Goal: Information Seeking & Learning: Find specific fact

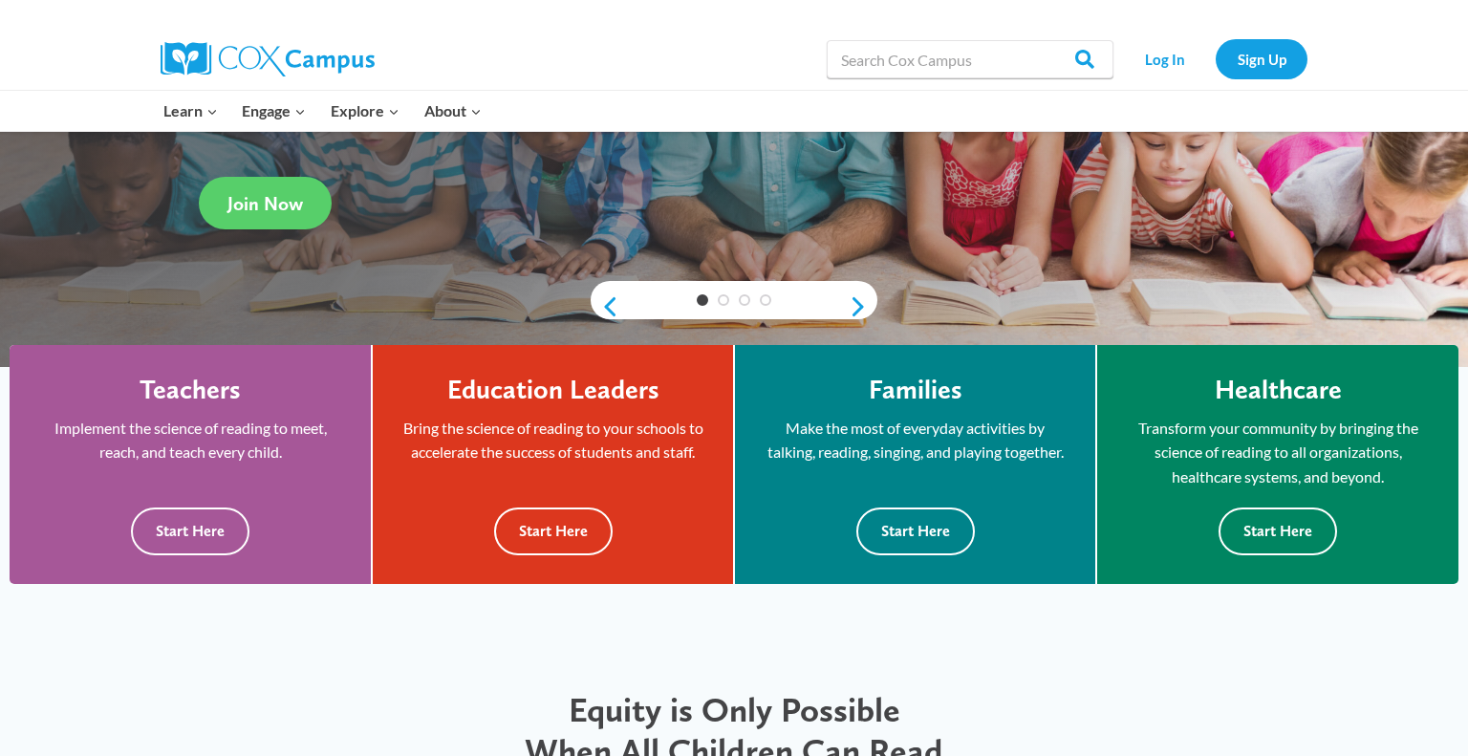
scroll to position [322, 0]
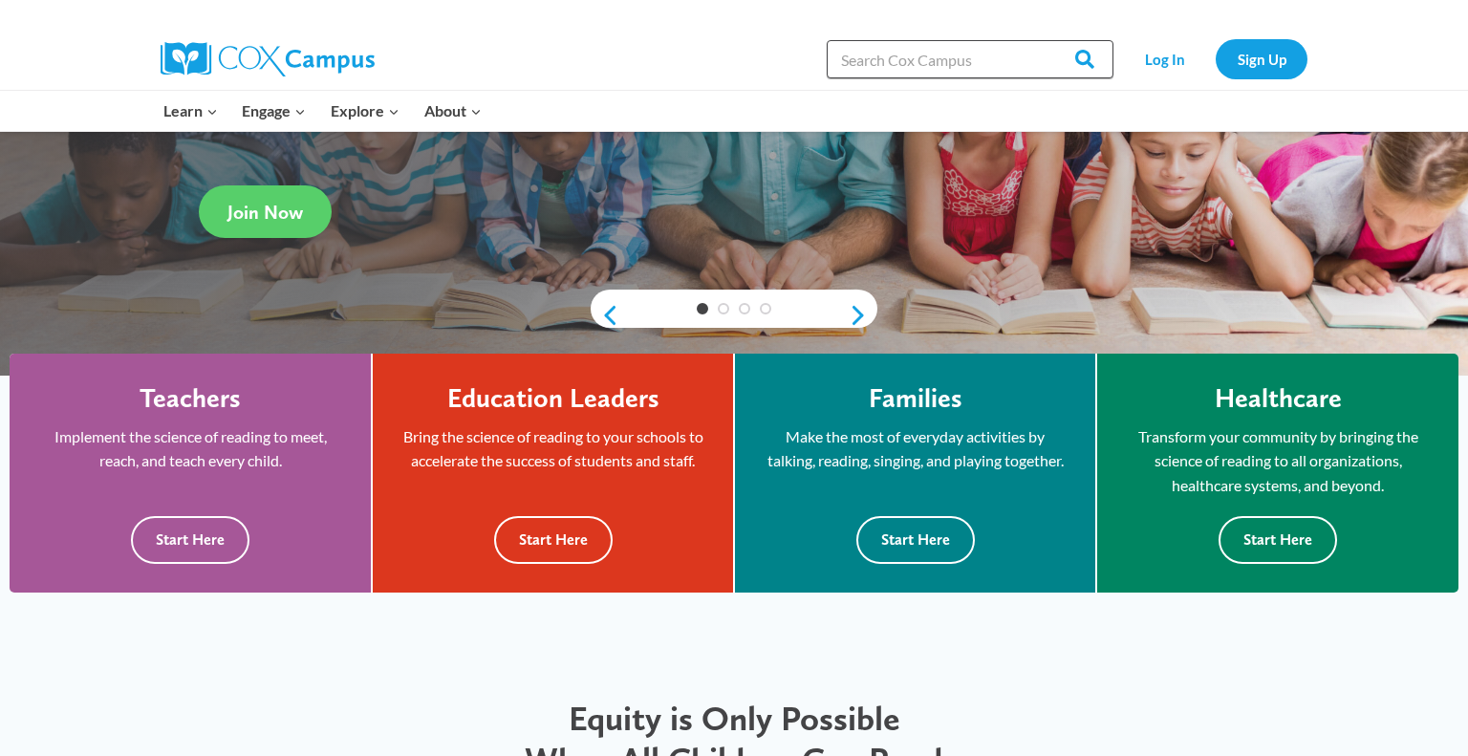
click at [937, 63] on input "Search in [URL][DOMAIN_NAME]" at bounding box center [970, 59] width 287 height 38
type input "asl"
click at [1039, 40] on input "Search" at bounding box center [1076, 59] width 75 height 38
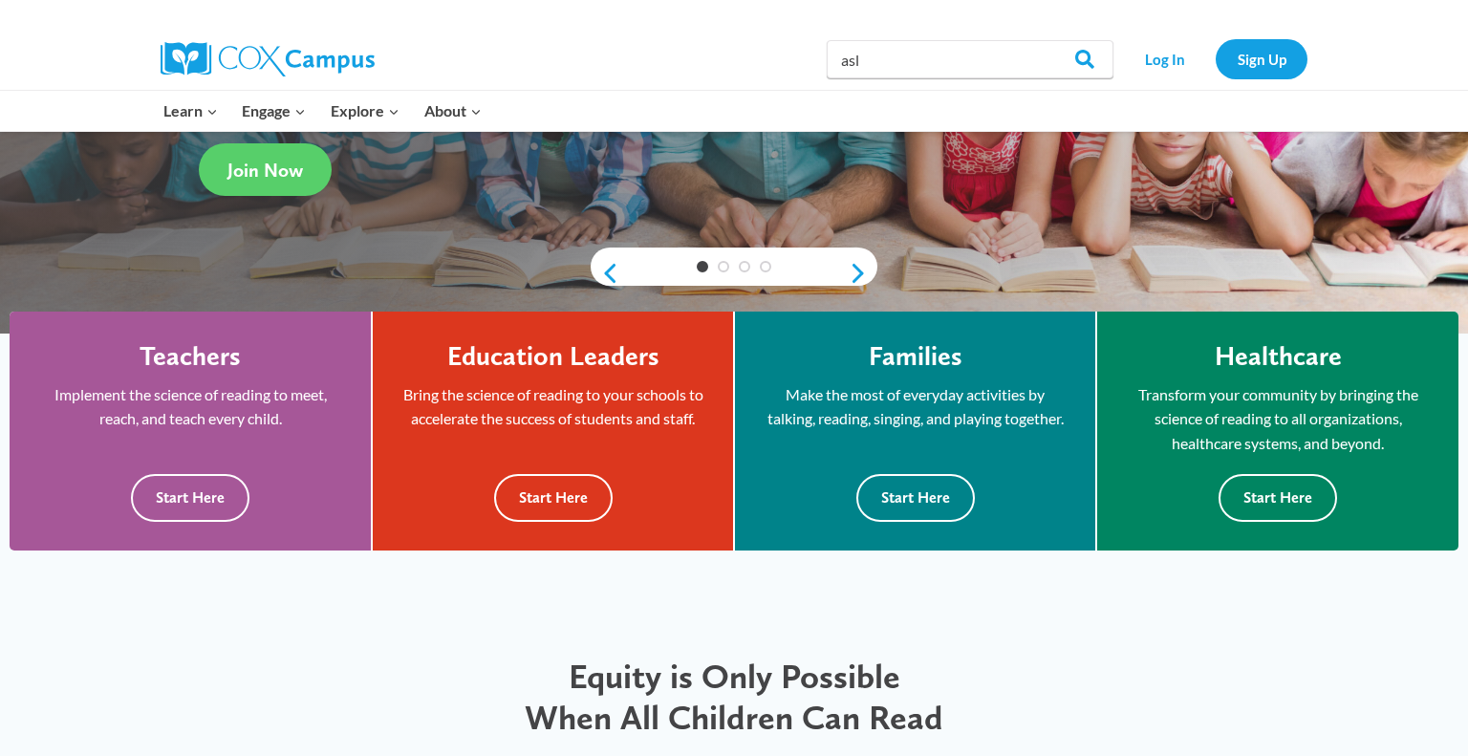
scroll to position [0, 0]
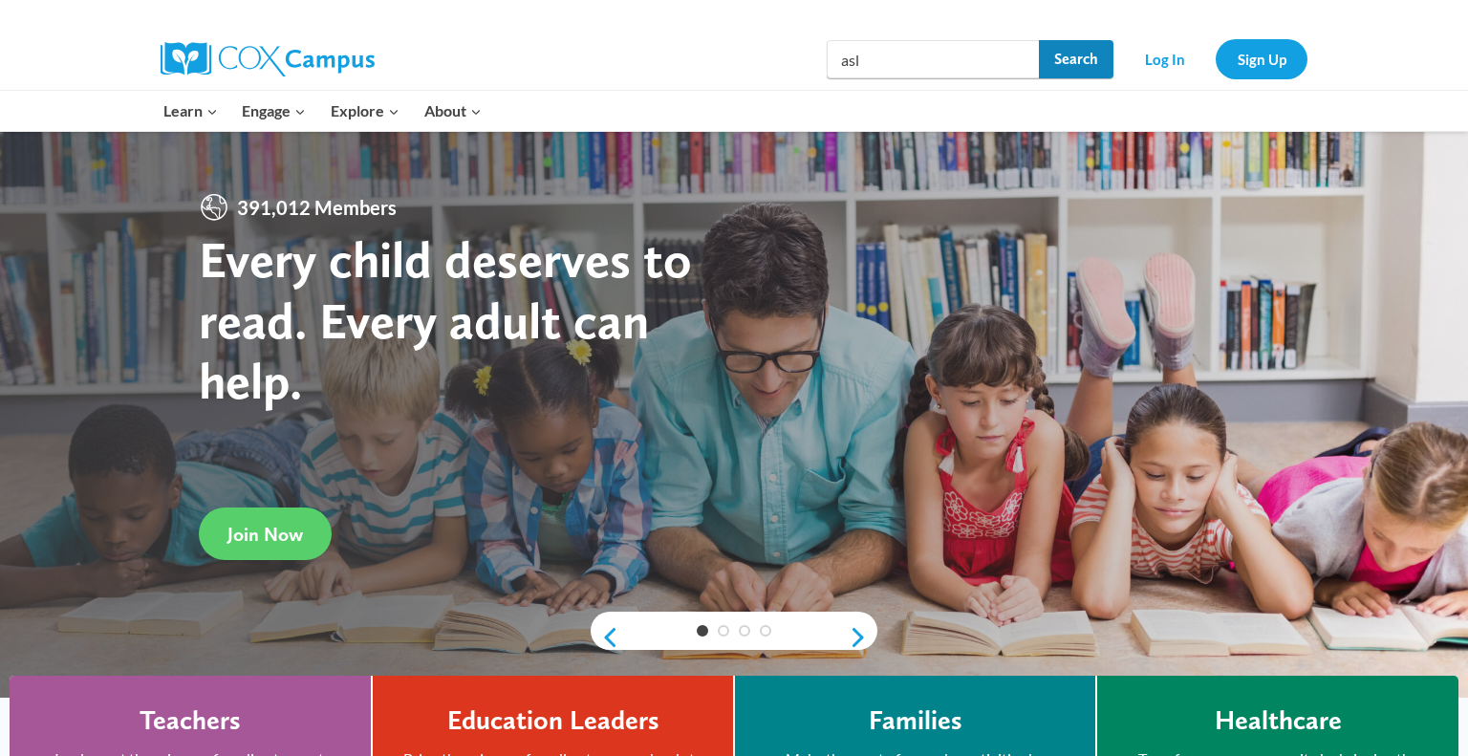
click at [1084, 63] on input "Search" at bounding box center [1076, 59] width 75 height 38
drag, startPoint x: 872, startPoint y: 66, endPoint x: 746, endPoint y: 127, distance: 140.2
click at [746, 127] on div "Search in https://coxcampus.org/ asl Search Search Log In Sign Up Learn Expand …" at bounding box center [734, 66] width 1468 height 132
